Goal: Find contact information: Find contact information

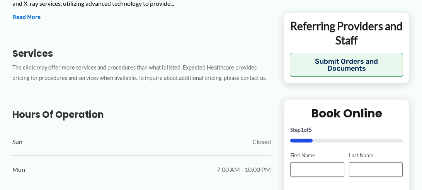
scroll to position [341, 0]
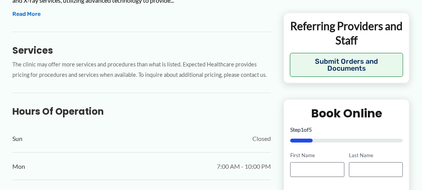
drag, startPoint x: 8, startPoint y: 49, endPoint x: 163, endPoint y: 84, distance: 157.8
drag, startPoint x: 224, startPoint y: 130, endPoint x: 0, endPoint y: 47, distance: 239.4
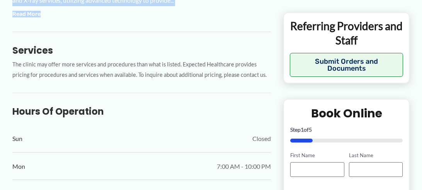
drag, startPoint x: 8, startPoint y: 49, endPoint x: 129, endPoint y: 136, distance: 148.9
drag, startPoint x: 12, startPoint y: 52, endPoint x: 204, endPoint y: 132, distance: 208.7
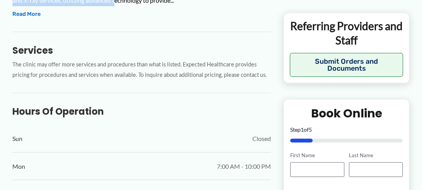
copy div "[PHONE_NUMBER] [URL][DOMAIN_NAME] Unique Imaging Midtown is a medical diagnosti…"
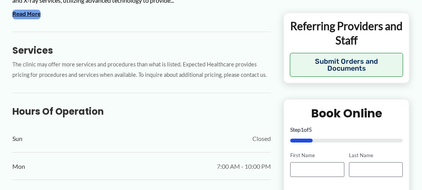
click at [41, 19] on button "Read More" at bounding box center [26, 14] width 28 height 9
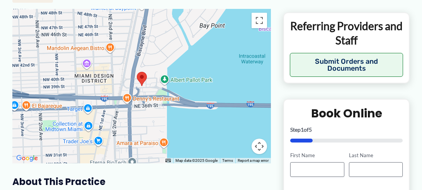
scroll to position [109, 0]
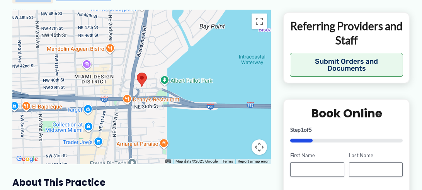
drag, startPoint x: 50, startPoint y: 15, endPoint x: 235, endPoint y: 85, distance: 197.7
copy div "Unique Imaging Midtown ★ ★ ★ ★ ★ 3.5 (79) Imaging Clinic [STREET_ADDRESS] ← Mov…"
